Goal: Feedback & Contribution: Submit feedback/report problem

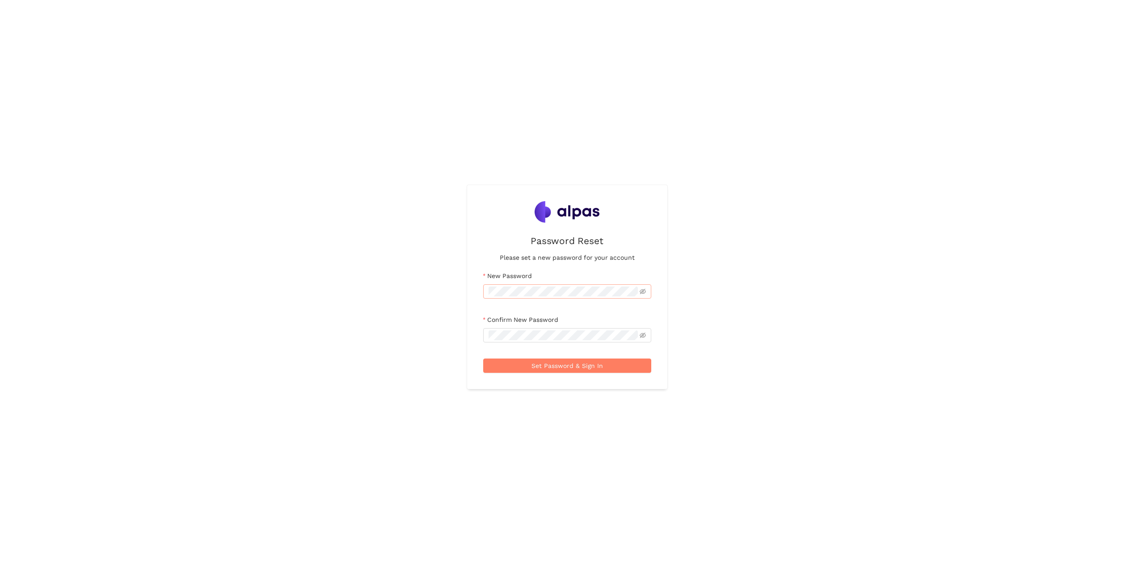
click at [525, 297] on span at bounding box center [567, 291] width 168 height 14
click at [483, 358] on button "Set Password & Sign In" at bounding box center [567, 365] width 168 height 14
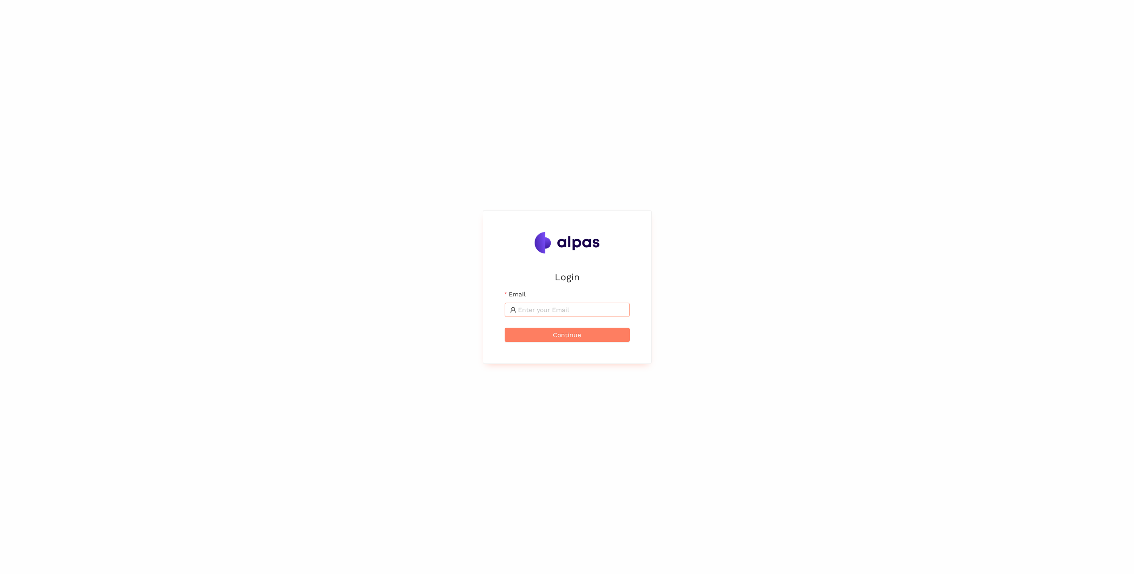
click at [619, 310] on input "Email" at bounding box center [571, 310] width 106 height 10
paste input "tabea.rettenmund@sbb.ch"
type input "tabea.rettenmund@sbb.ch"
click at [505, 328] on button "Continue" at bounding box center [567, 335] width 125 height 14
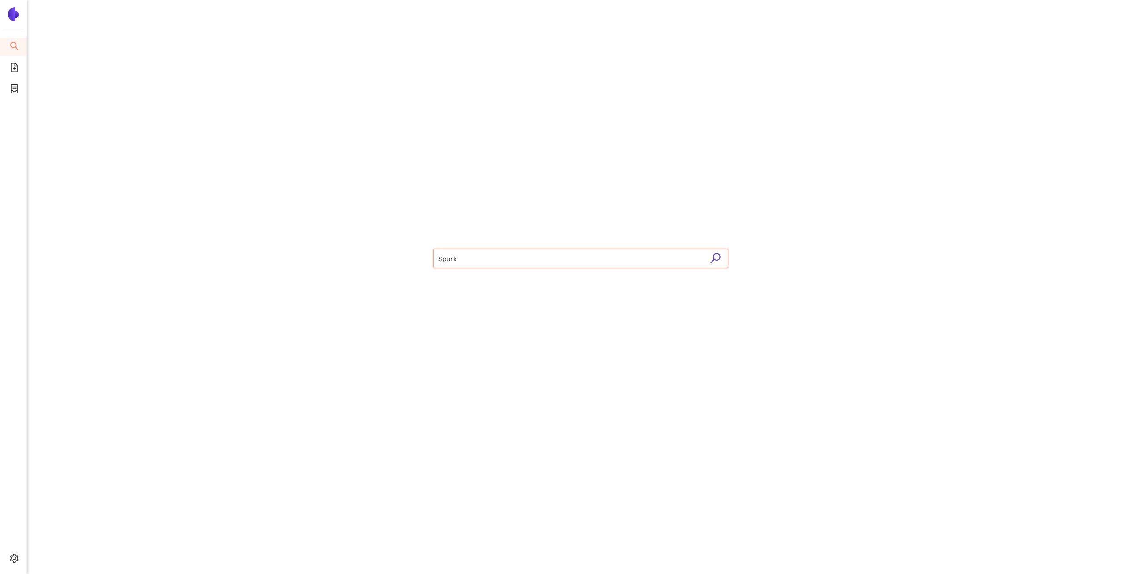
click at [615, 250] on input "Spurk" at bounding box center [580, 259] width 284 height 20
drag, startPoint x: 487, startPoint y: 258, endPoint x: 420, endPoint y: 255, distance: 67.1
click at [420, 257] on div "Spurk" at bounding box center [580, 257] width 536 height 515
type input "L"
type input "Hochregallager"
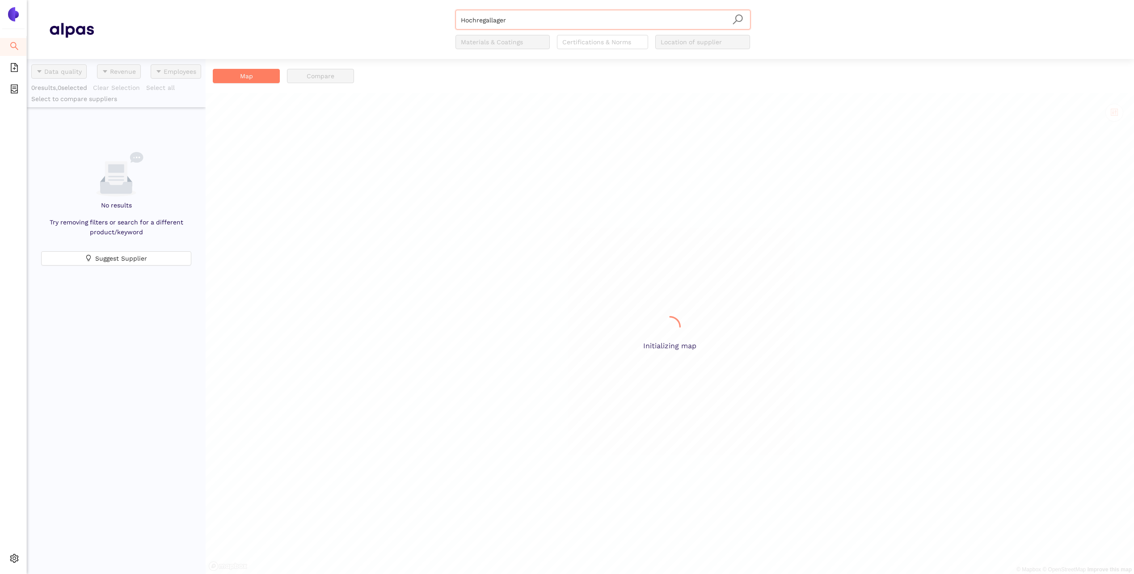
scroll to position [508, 172]
click at [19, 71] on li "eSourcing Templates" at bounding box center [13, 68] width 26 height 18
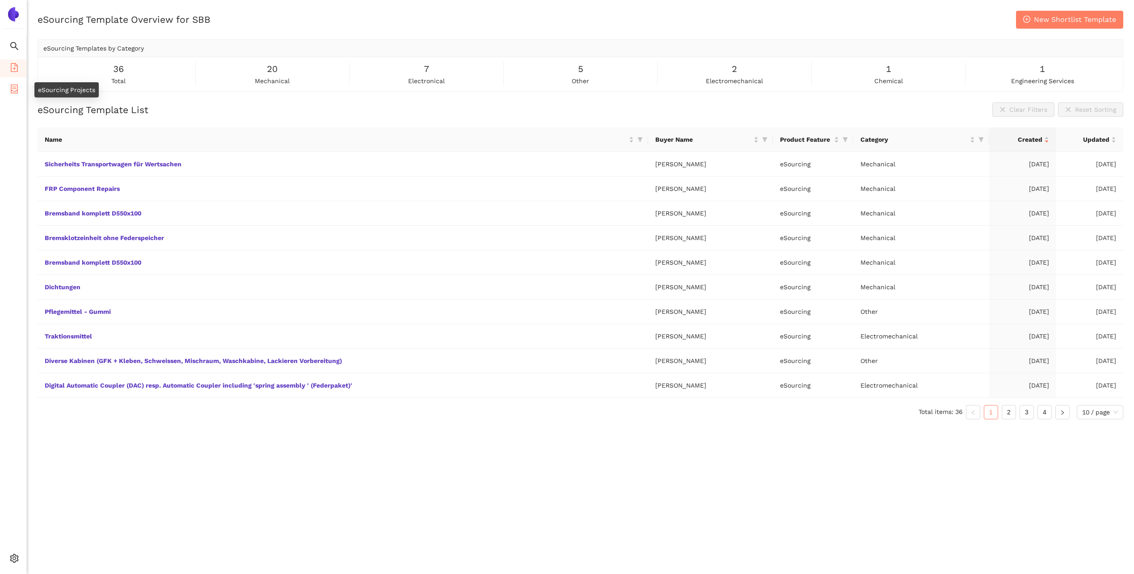
click at [15, 92] on icon "container" at bounding box center [14, 88] width 9 height 9
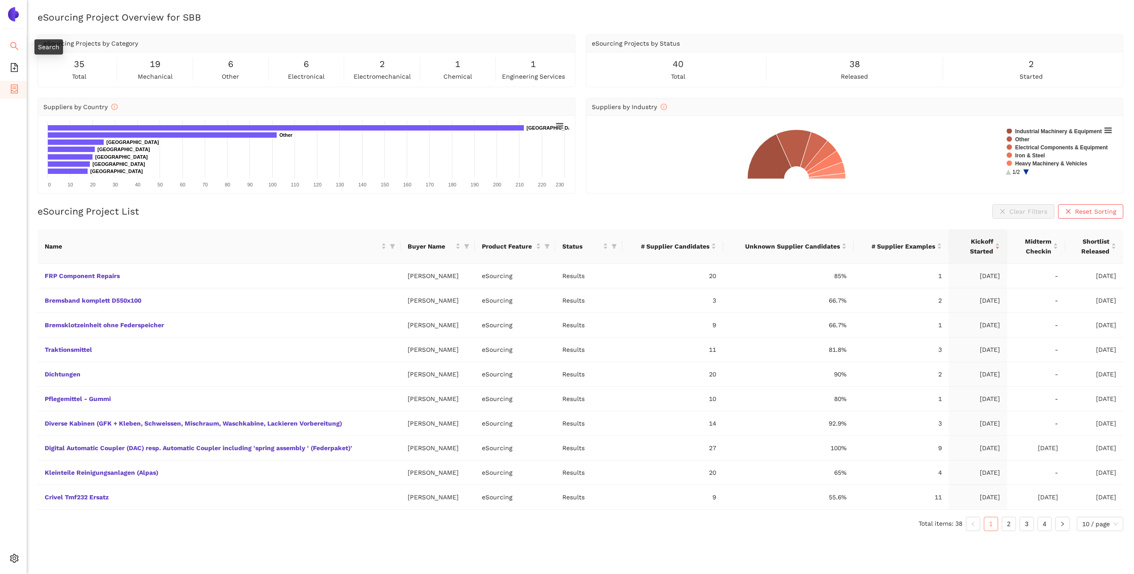
click at [17, 46] on icon "search" at bounding box center [14, 46] width 9 height 9
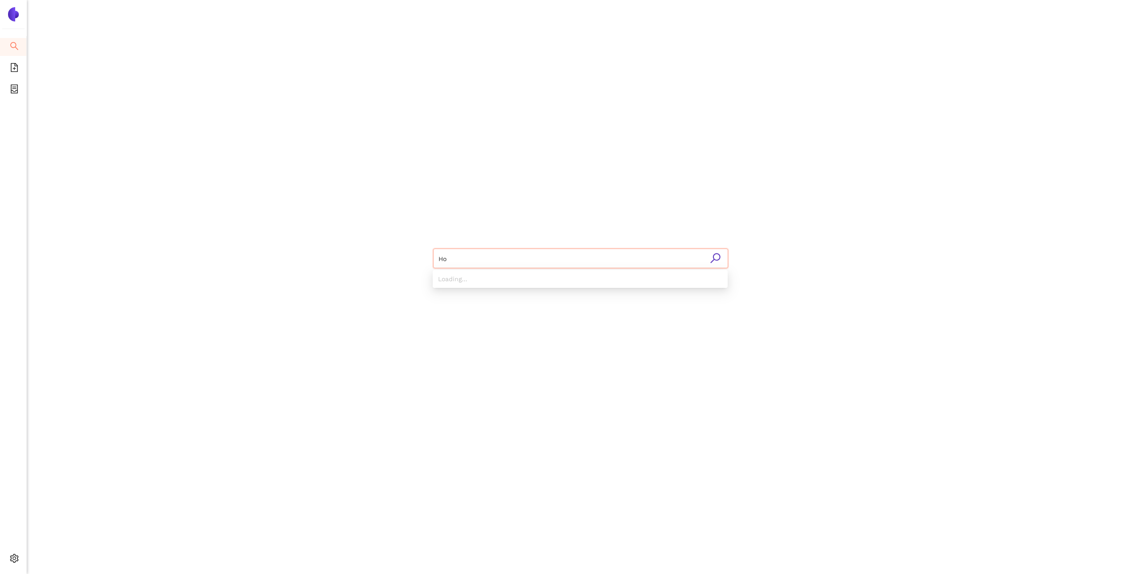
type input "H"
drag, startPoint x: 518, startPoint y: 254, endPoint x: 446, endPoint y: 256, distance: 72.0
click at [422, 262] on div at bounding box center [580, 257] width 536 height 515
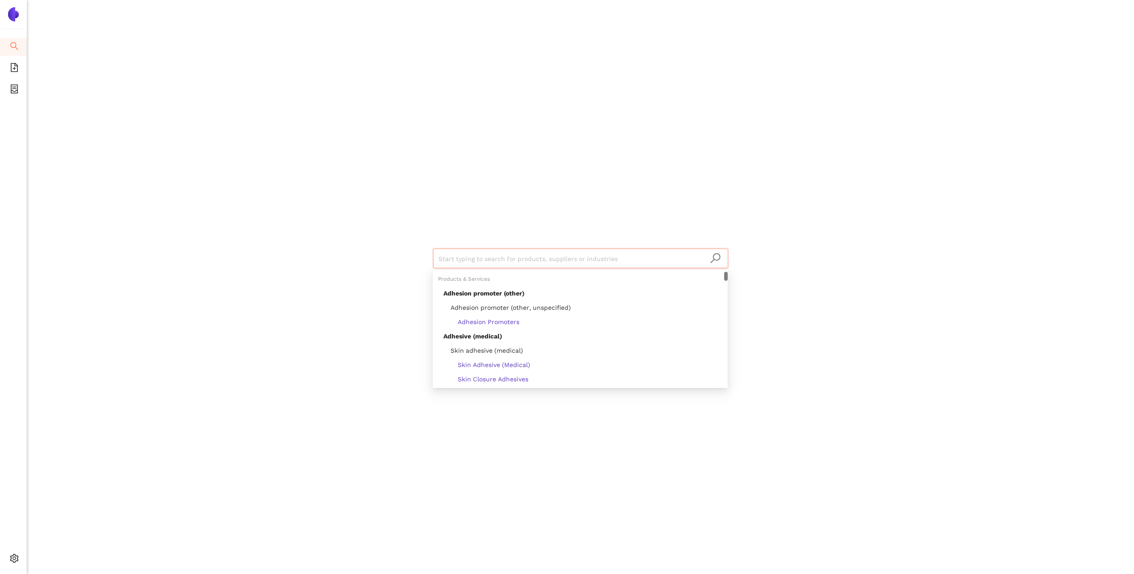
click at [459, 258] on input "search" at bounding box center [580, 259] width 284 height 20
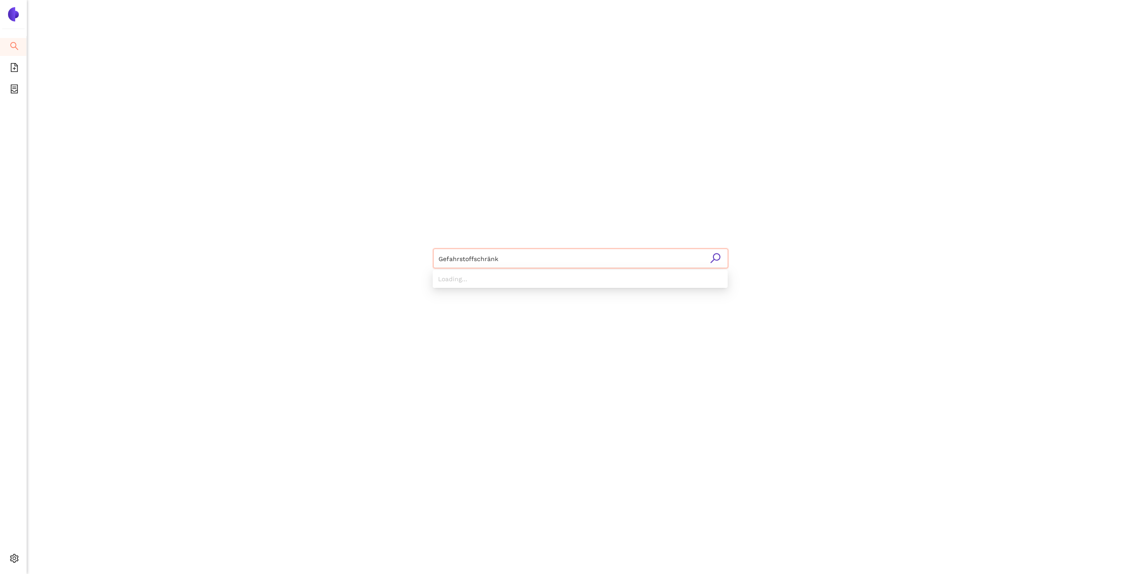
type input "Gefahrstoffschränkä"
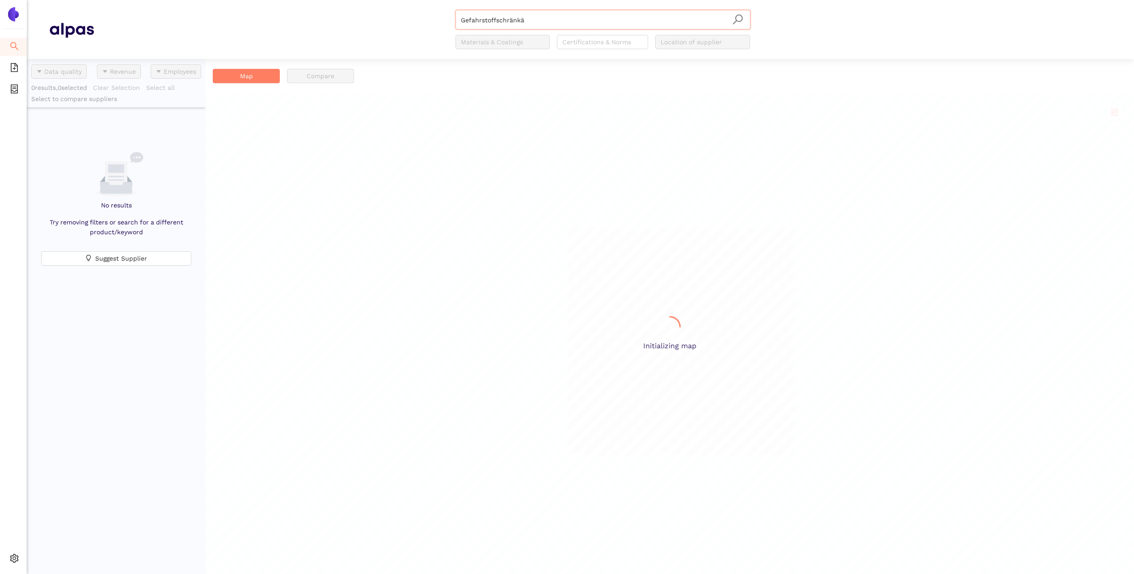
scroll to position [508, 172]
type input "Gefahrstoffschränke"
click at [153, 257] on button "Suggest Supplier" at bounding box center [116, 258] width 150 height 14
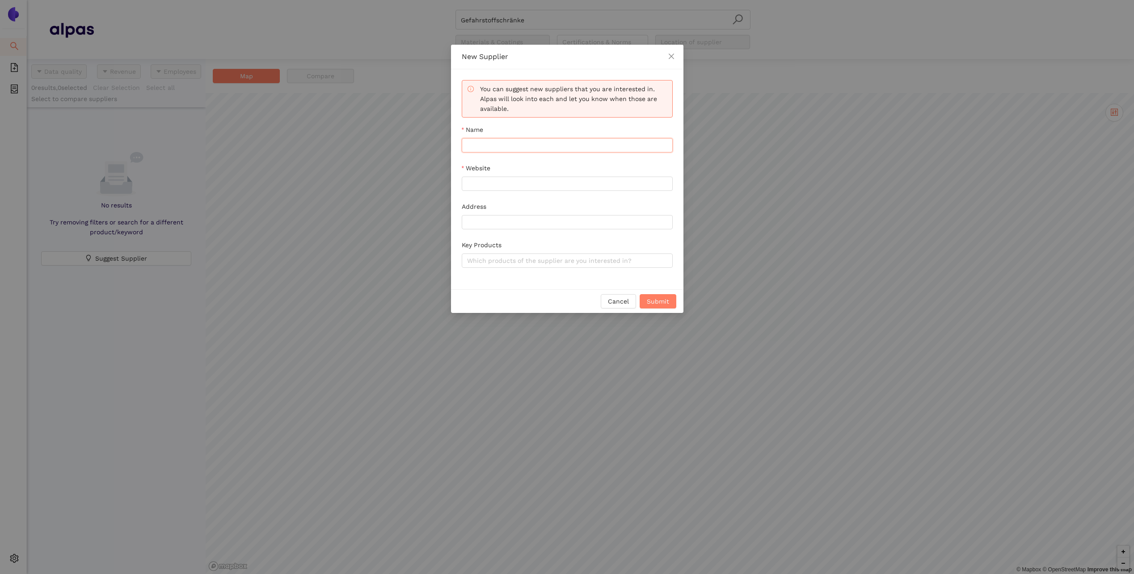
click at [575, 143] on input "Name" at bounding box center [567, 145] width 211 height 14
type input "Denios"
click at [664, 303] on span "Submit" at bounding box center [658, 301] width 22 height 10
click at [653, 178] on input "Website" at bounding box center [567, 184] width 211 height 14
type input "www.denios.ch"
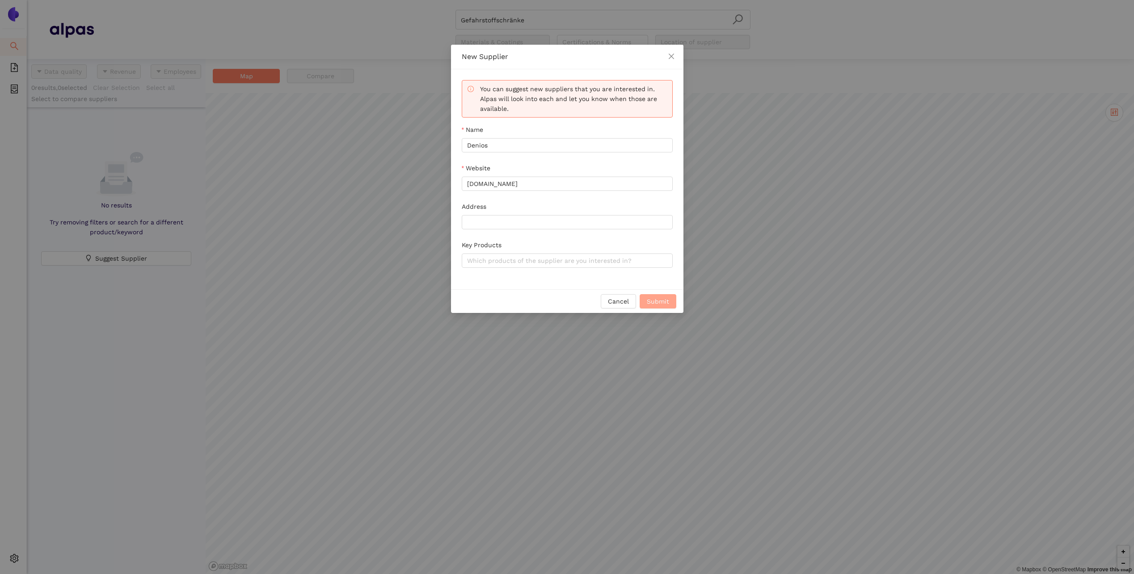
click at [659, 301] on span "Submit" at bounding box center [658, 301] width 22 height 10
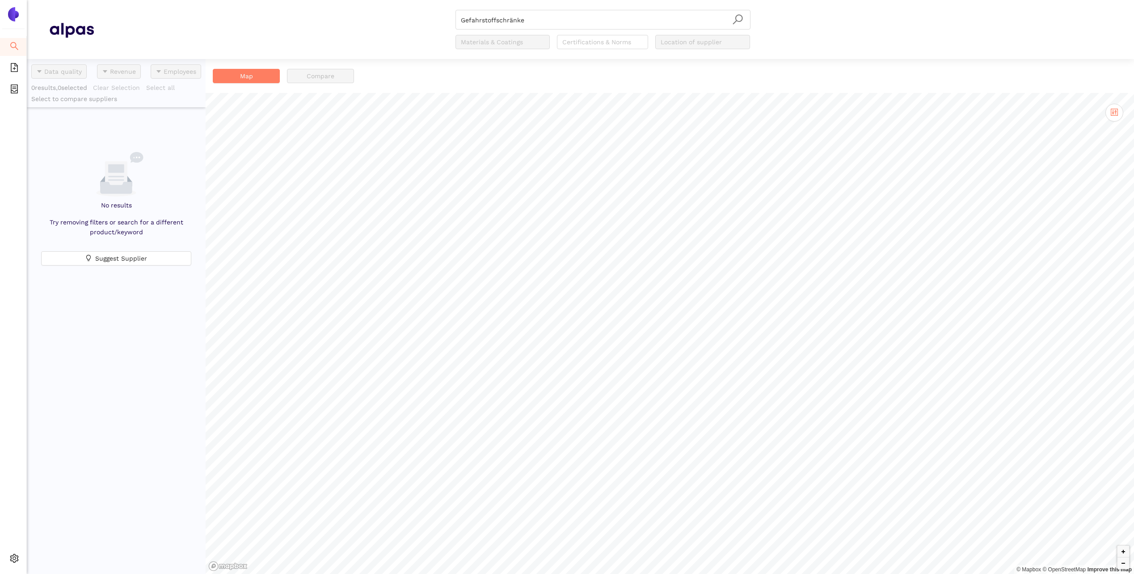
click at [125, 348] on div at bounding box center [116, 340] width 179 height 467
click at [8, 15] on img at bounding box center [13, 14] width 14 height 14
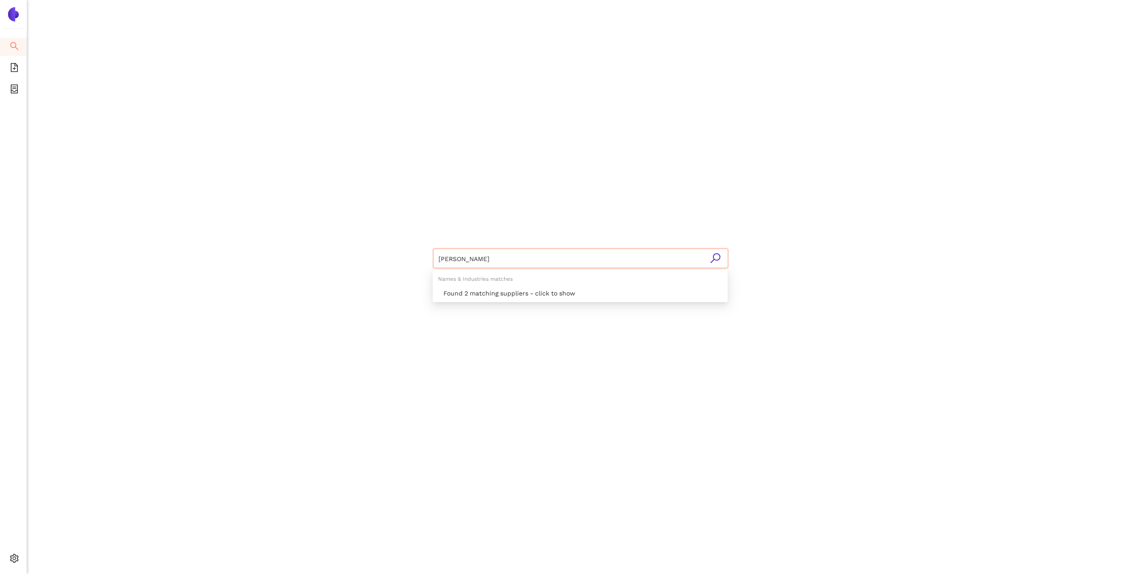
type input "Denios"
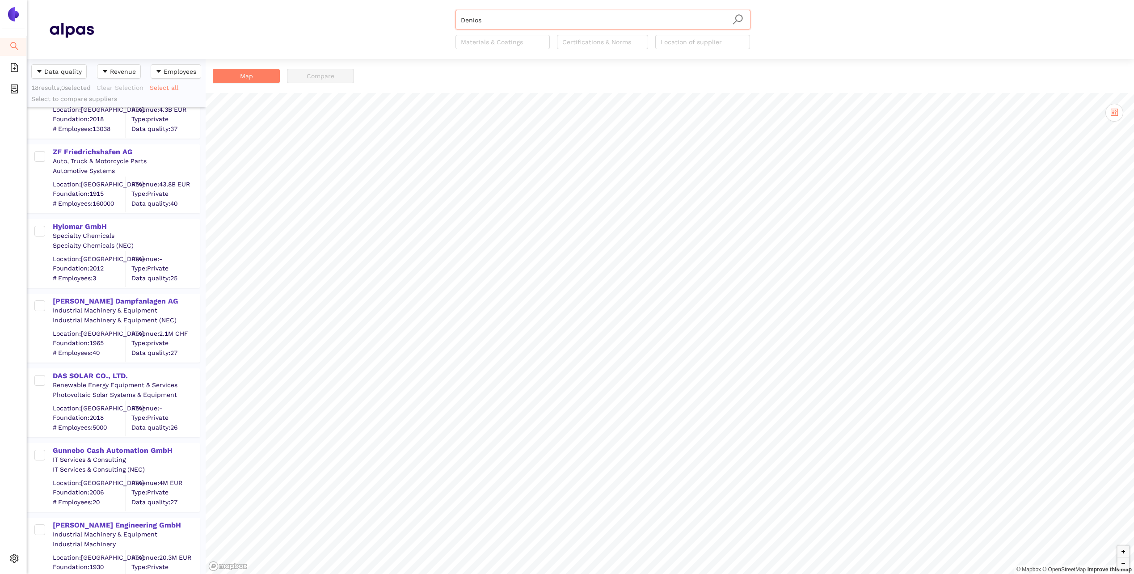
scroll to position [492, 0]
click at [10, 69] on icon "file-add" at bounding box center [14, 67] width 9 height 9
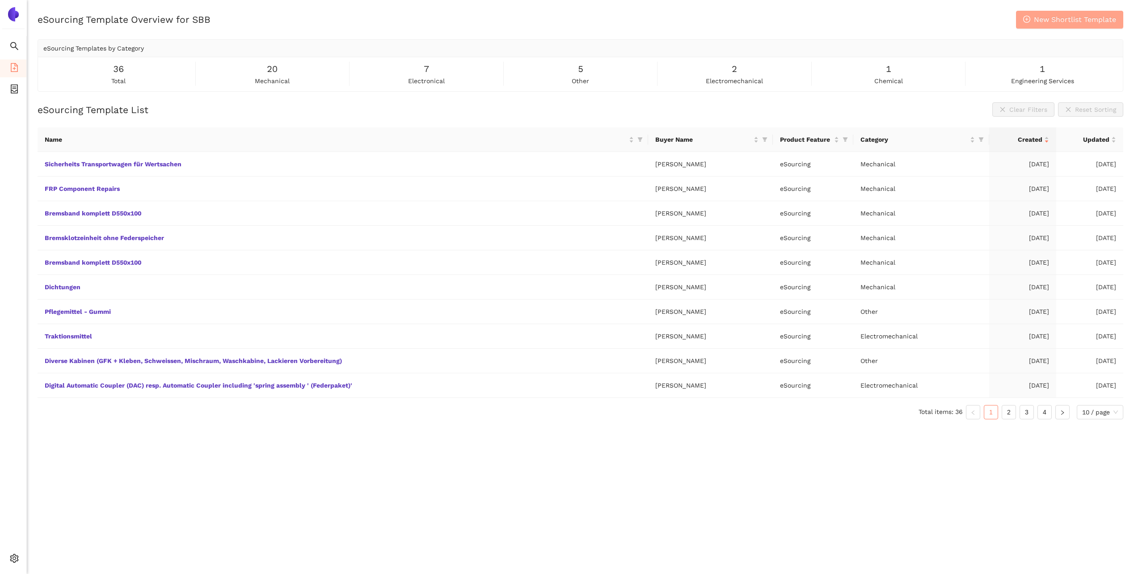
click at [1104, 13] on button "New Shortlist Template" at bounding box center [1069, 20] width 107 height 18
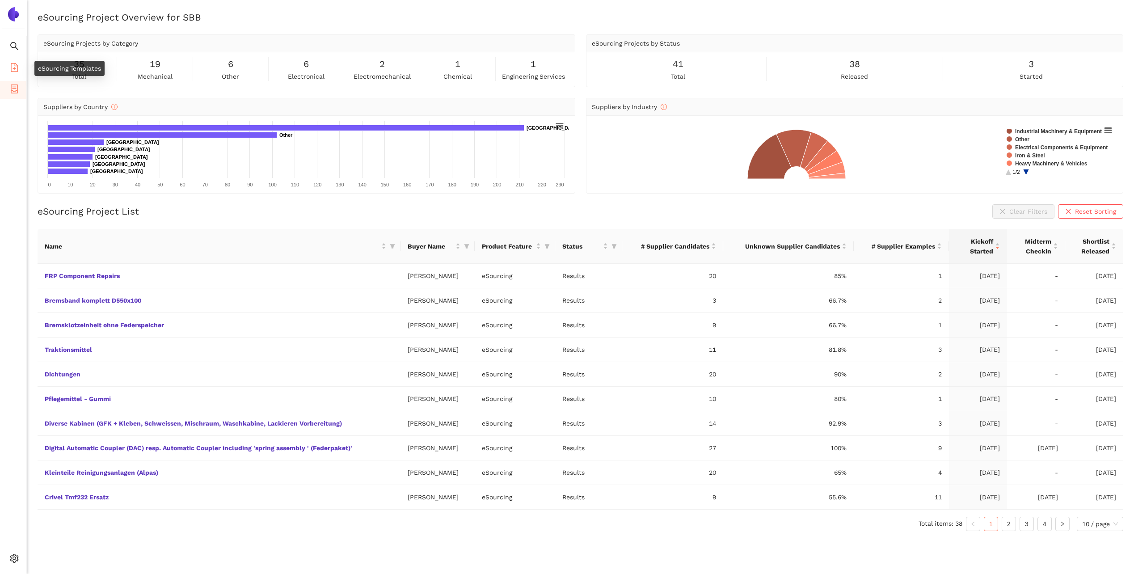
click at [15, 72] on span "file-add" at bounding box center [14, 69] width 9 height 18
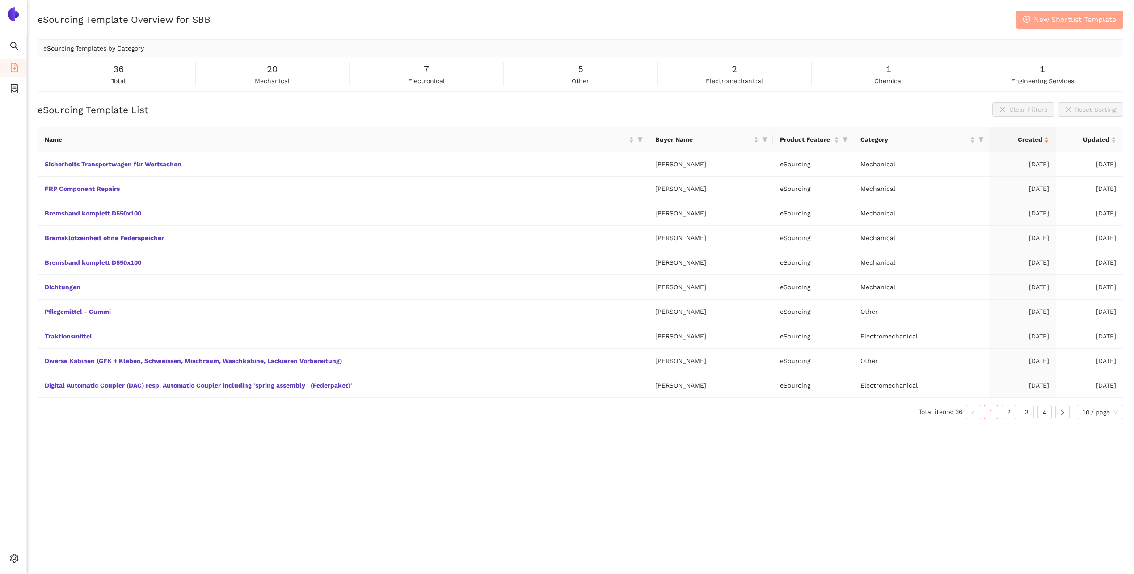
click at [1045, 13] on button "New Shortlist Template" at bounding box center [1069, 20] width 107 height 18
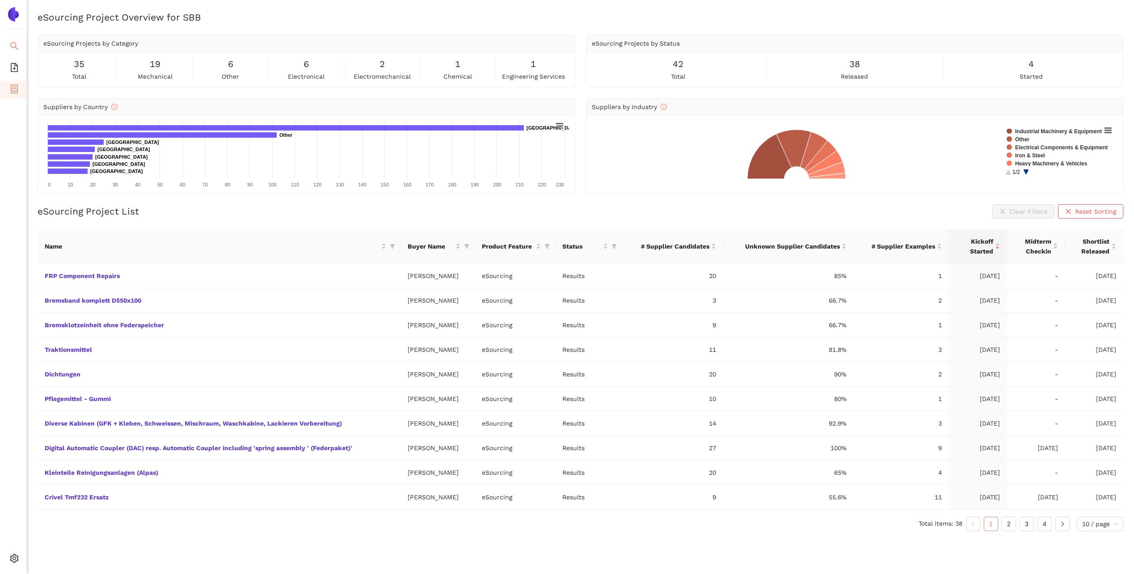
click at [11, 45] on icon "search" at bounding box center [14, 46] width 9 height 9
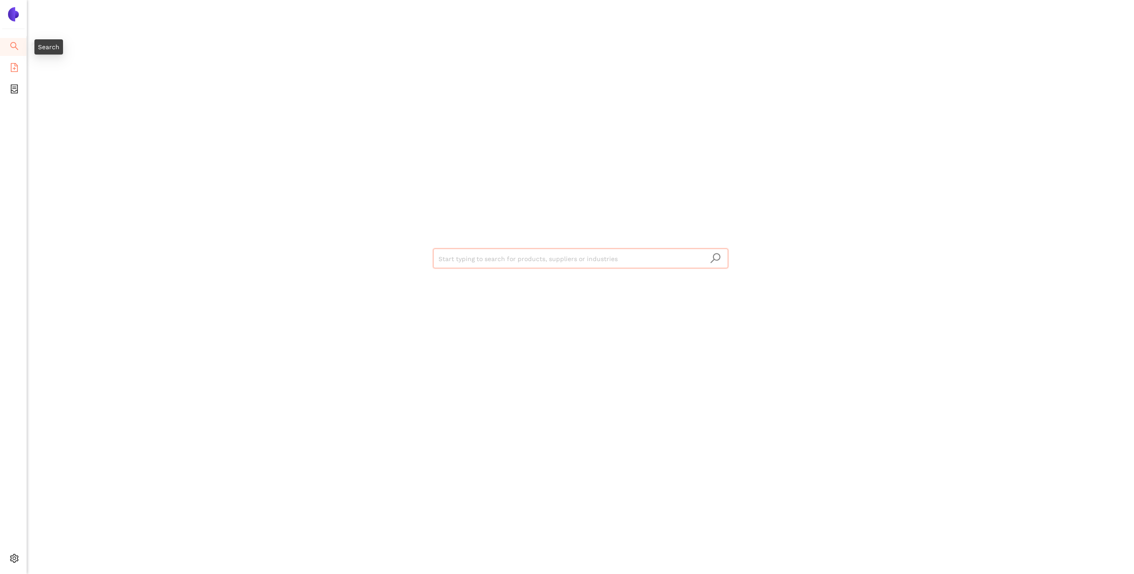
click at [19, 65] on li "eSourcing Templates" at bounding box center [13, 68] width 26 height 18
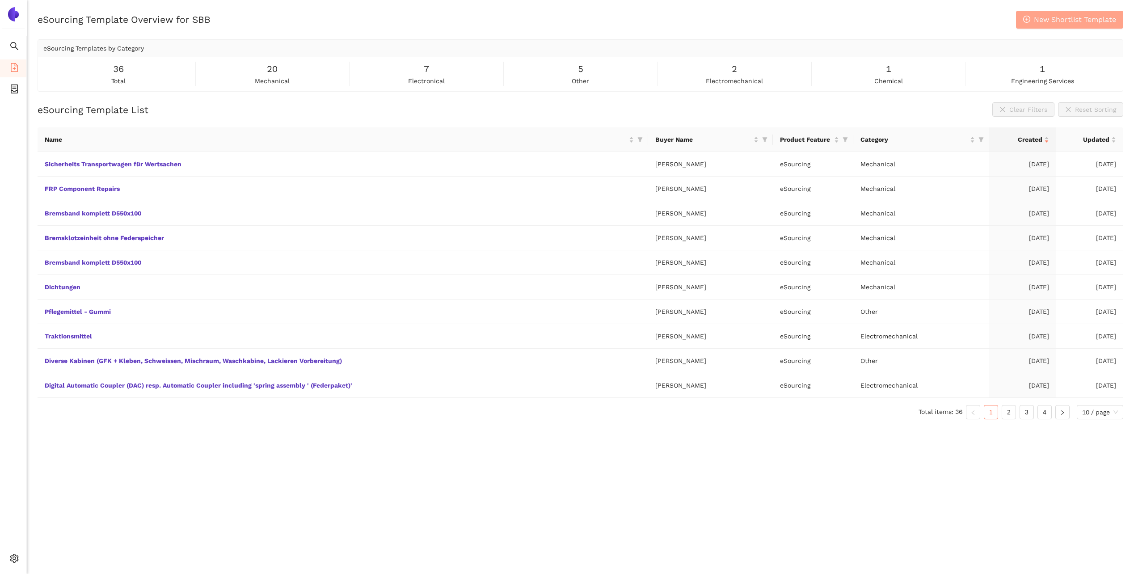
click at [1052, 14] on span "New Shortlist Template" at bounding box center [1075, 19] width 82 height 11
